Goal: Find specific page/section: Find specific page/section

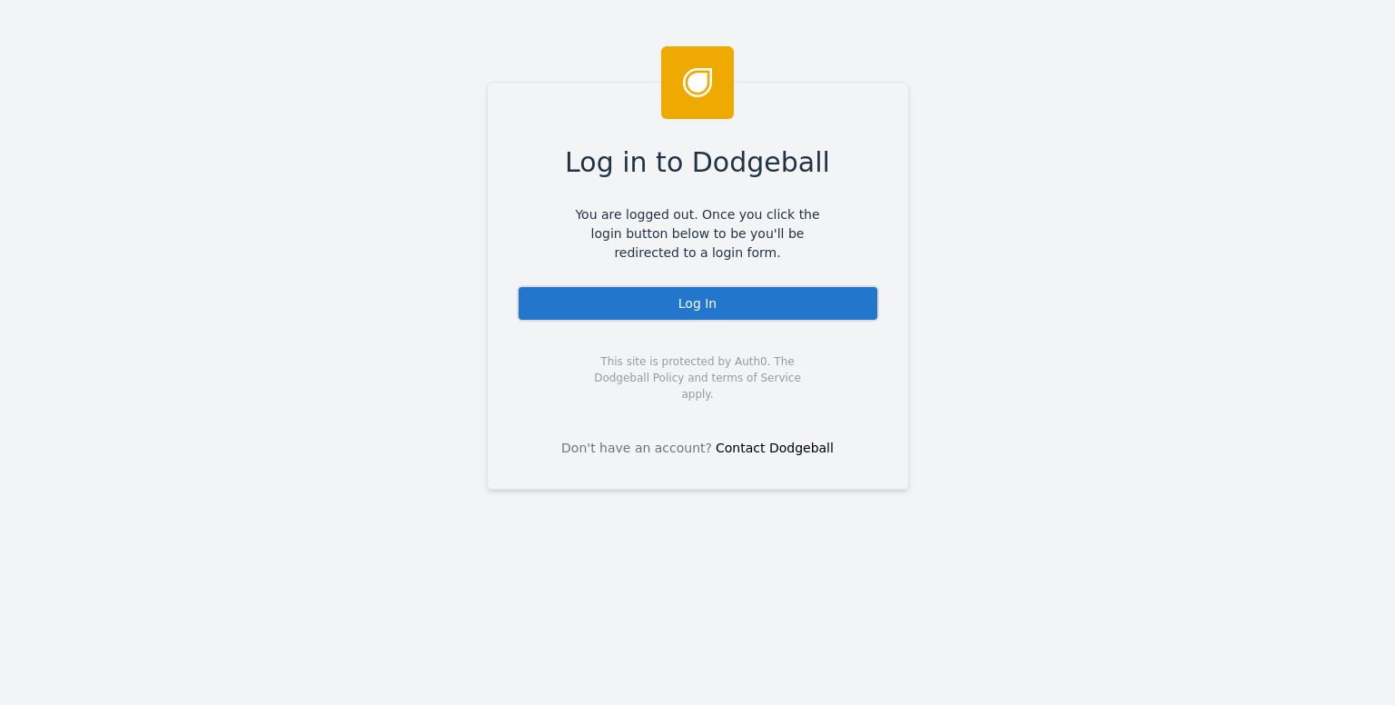
click at [622, 313] on div "Log In" at bounding box center [698, 303] width 362 height 36
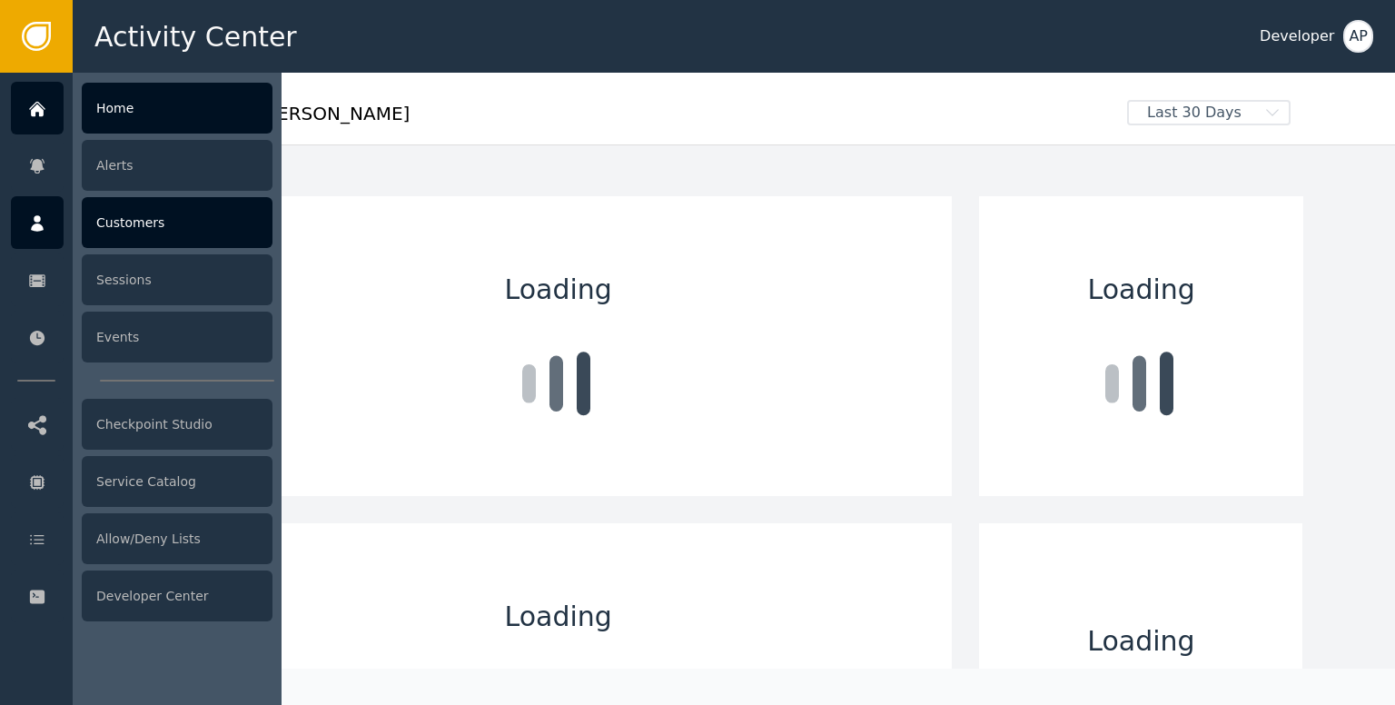
click at [124, 223] on div "Customers" at bounding box center [177, 222] width 191 height 51
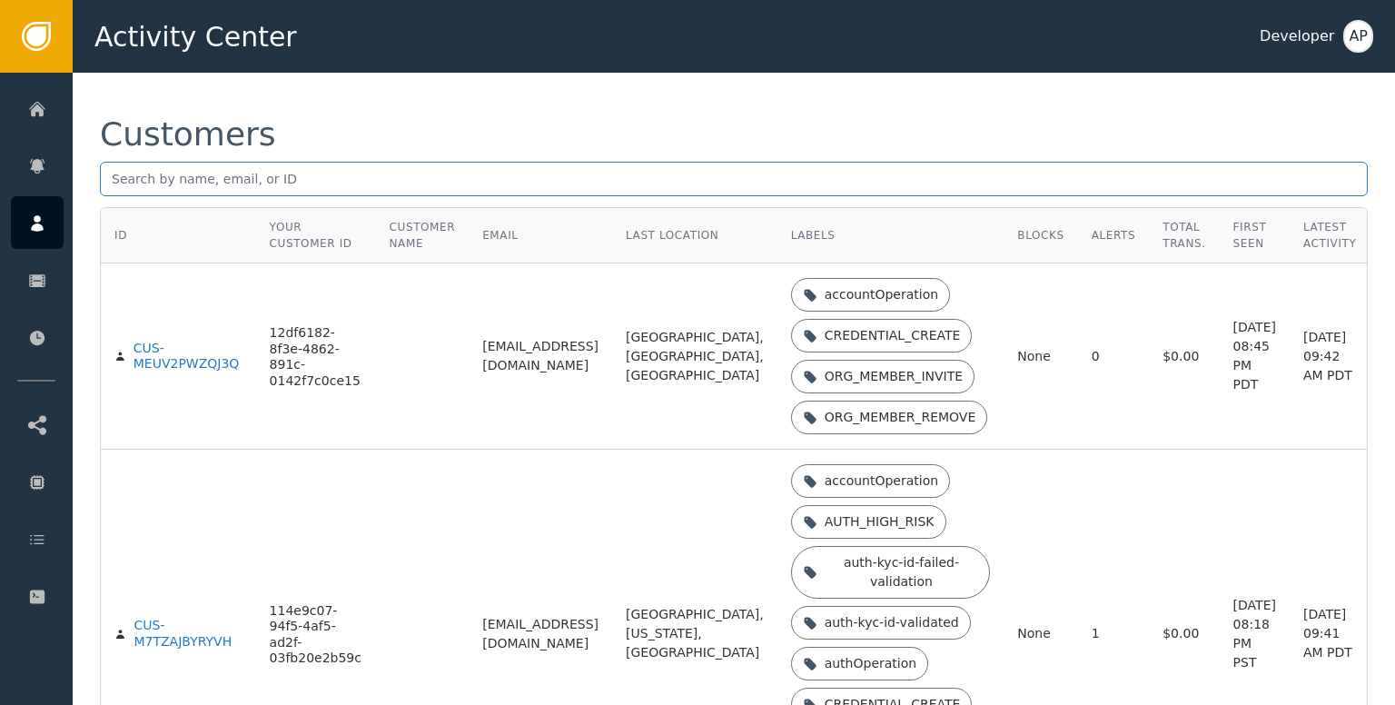
click at [123, 179] on input "text" at bounding box center [734, 179] width 1268 height 35
paste input "[EMAIL_ADDRESS][DOMAIN_NAME]"
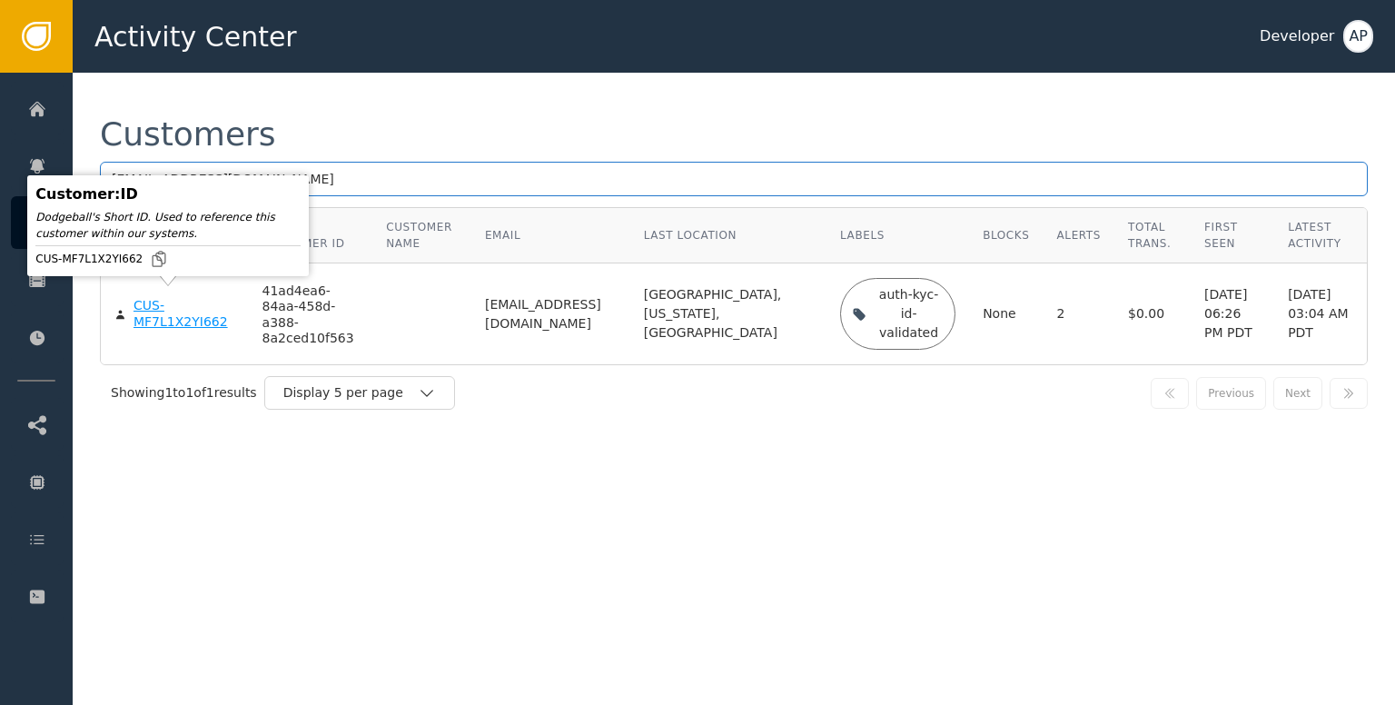
type input "[EMAIL_ADDRESS][DOMAIN_NAME]"
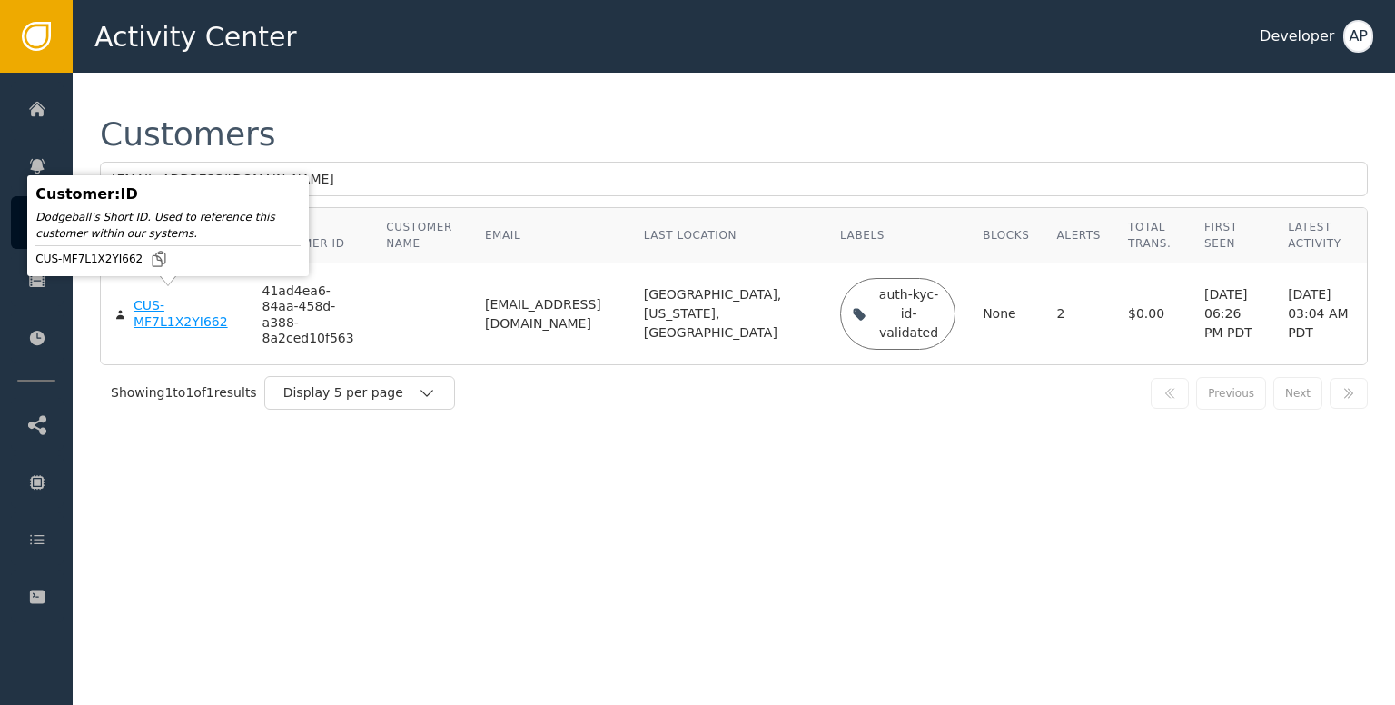
click at [153, 300] on div "CUS-MF7L1X2YI662" at bounding box center [185, 314] width 102 height 32
